Goal: Navigation & Orientation: Find specific page/section

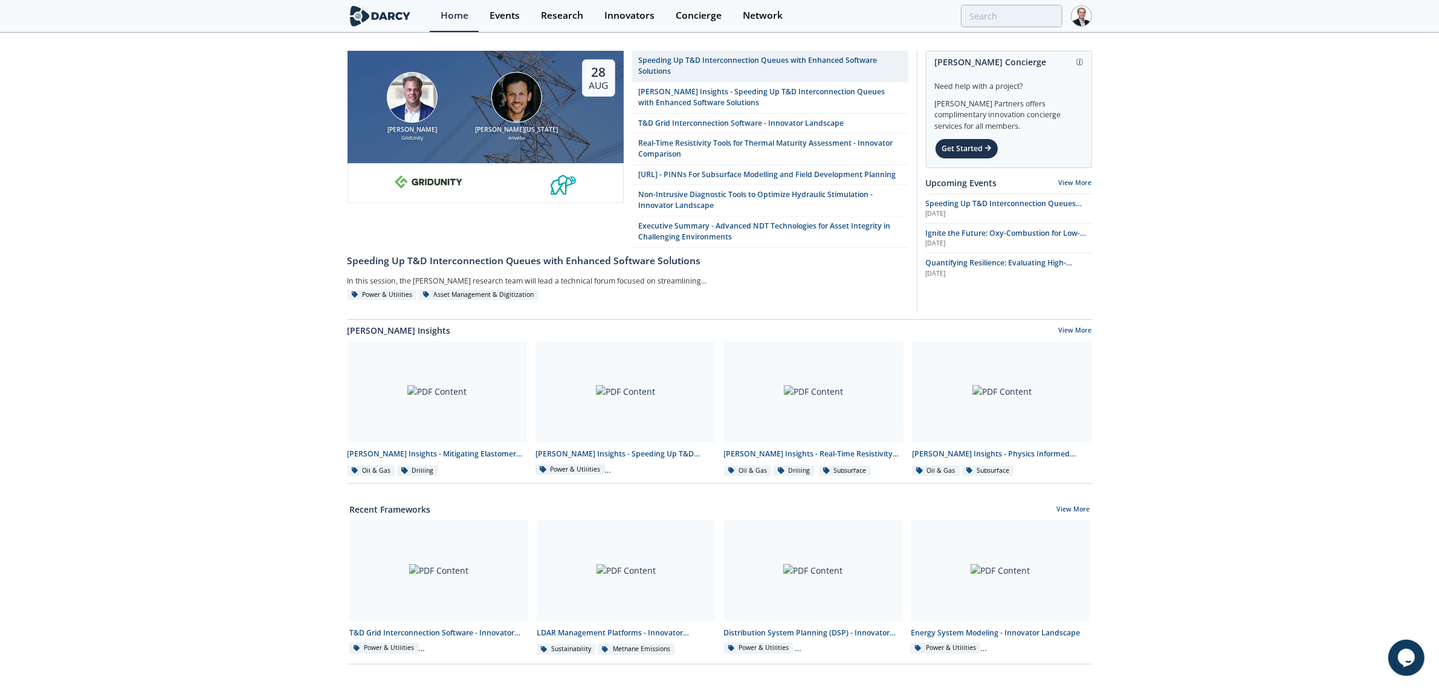
click at [1080, 16] on img at bounding box center [1081, 15] width 21 height 21
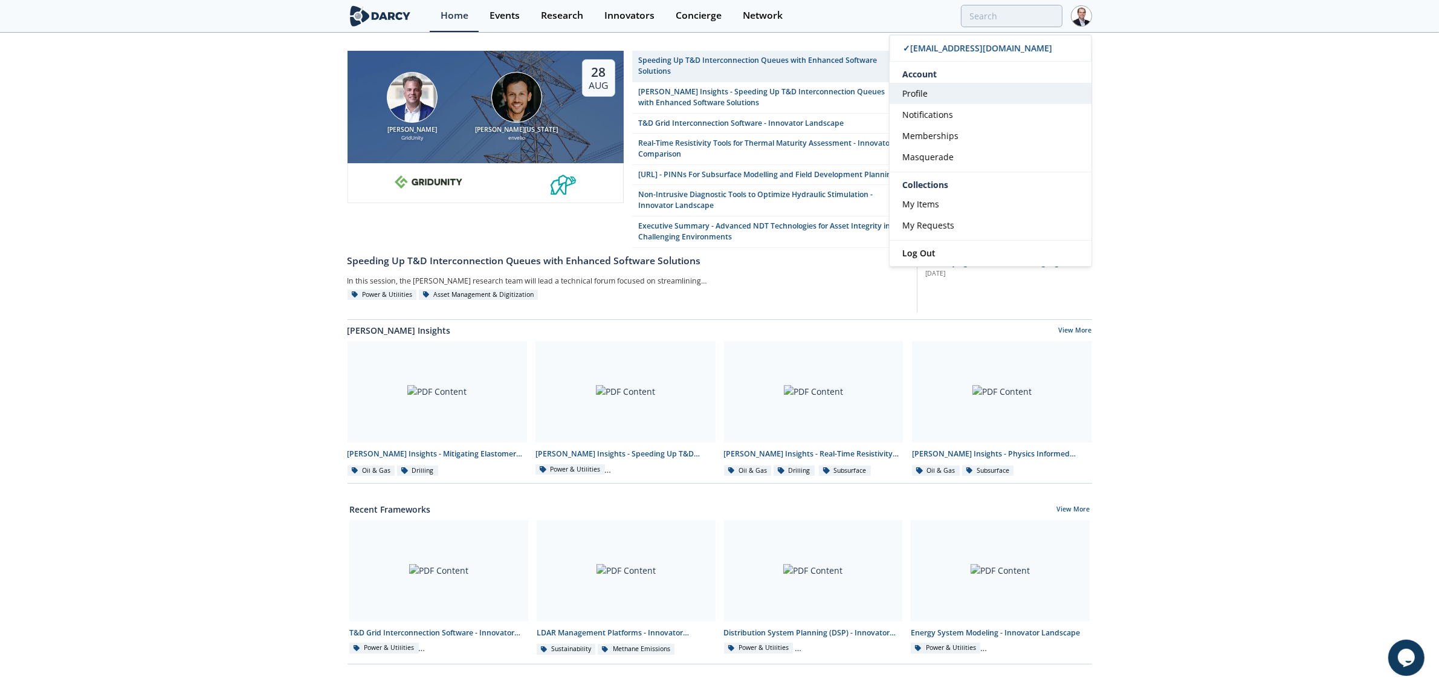
click at [1022, 97] on link "Profile" at bounding box center [991, 93] width 202 height 21
